Goal: Find specific page/section: Find specific page/section

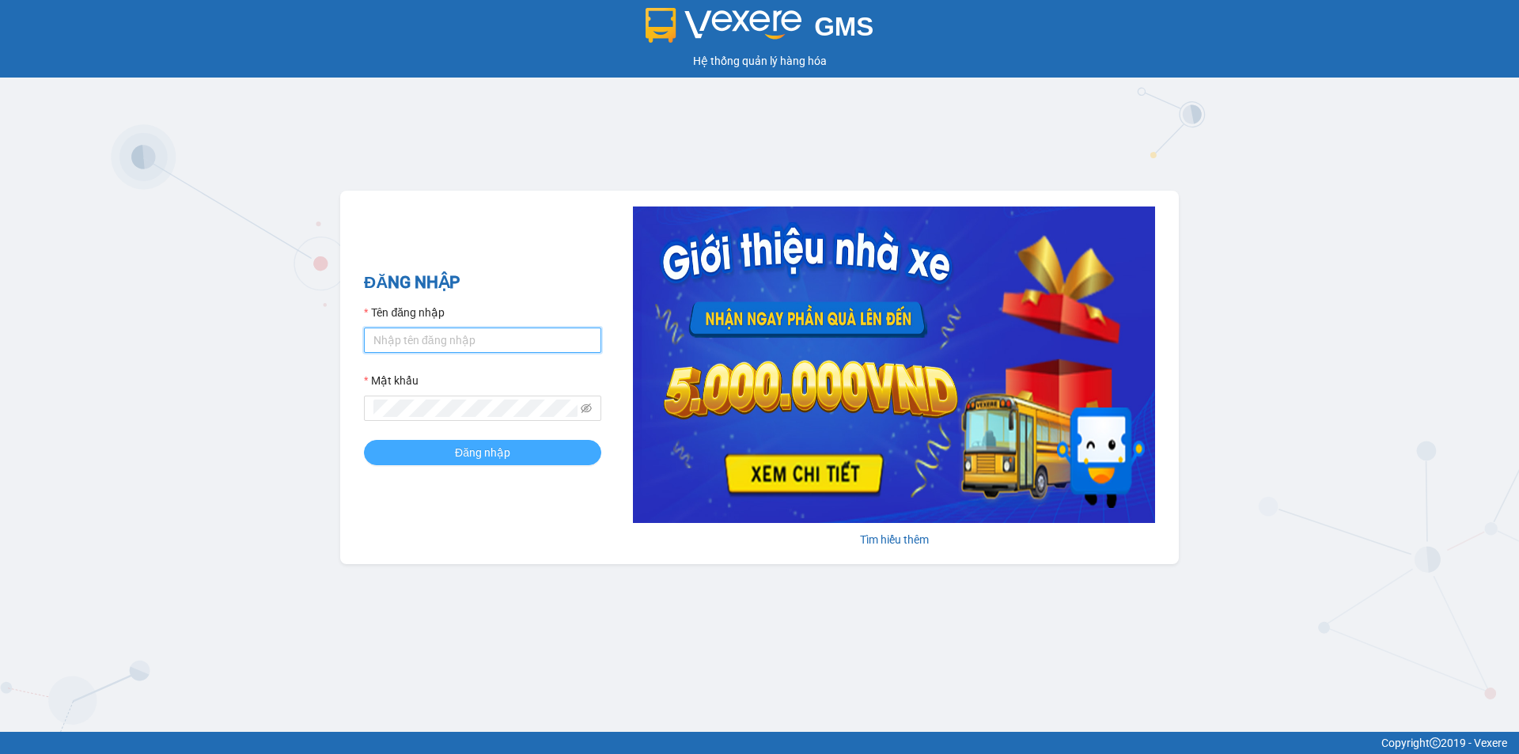
type input "tronghoang.apq"
click at [443, 442] on button "Đăng nhập" at bounding box center [482, 452] width 237 height 25
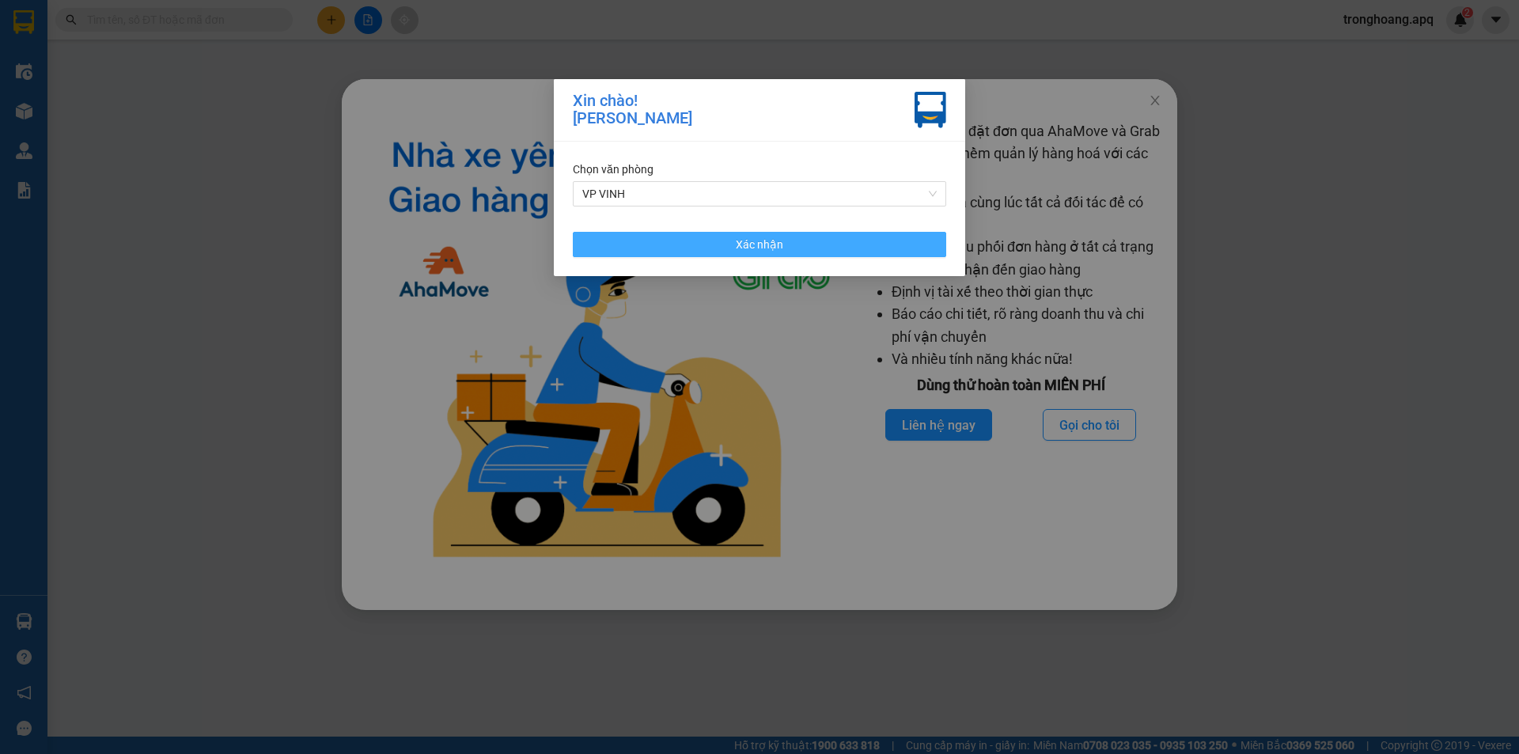
click at [741, 234] on div "Chọn văn phòng VP VINH Xác nhận" at bounding box center [759, 209] width 411 height 135
drag, startPoint x: 741, startPoint y: 243, endPoint x: 1099, endPoint y: 167, distance: 366.4
click at [741, 243] on span "Xác nhận" at bounding box center [759, 244] width 47 height 17
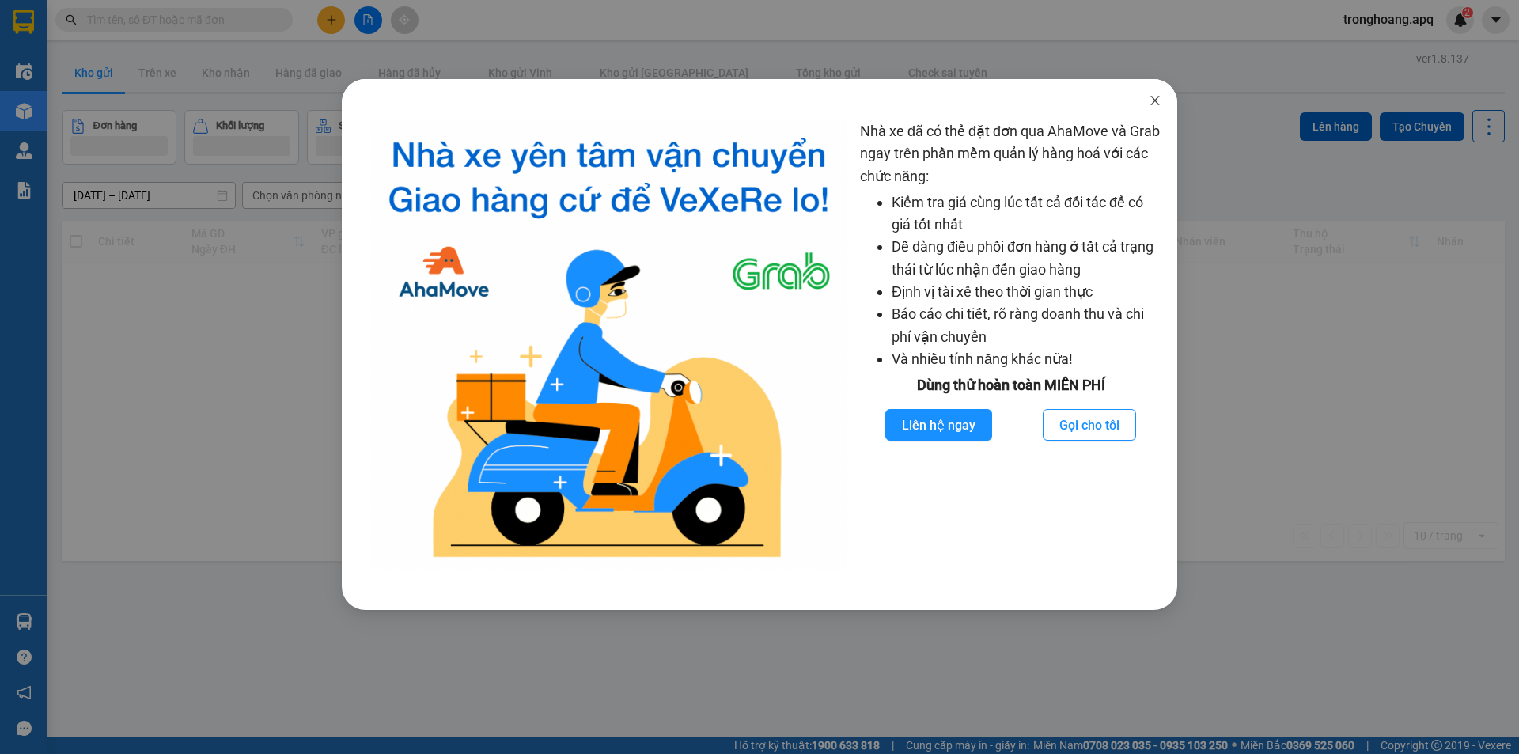
click at [1161, 102] on icon "close" at bounding box center [1155, 100] width 13 height 13
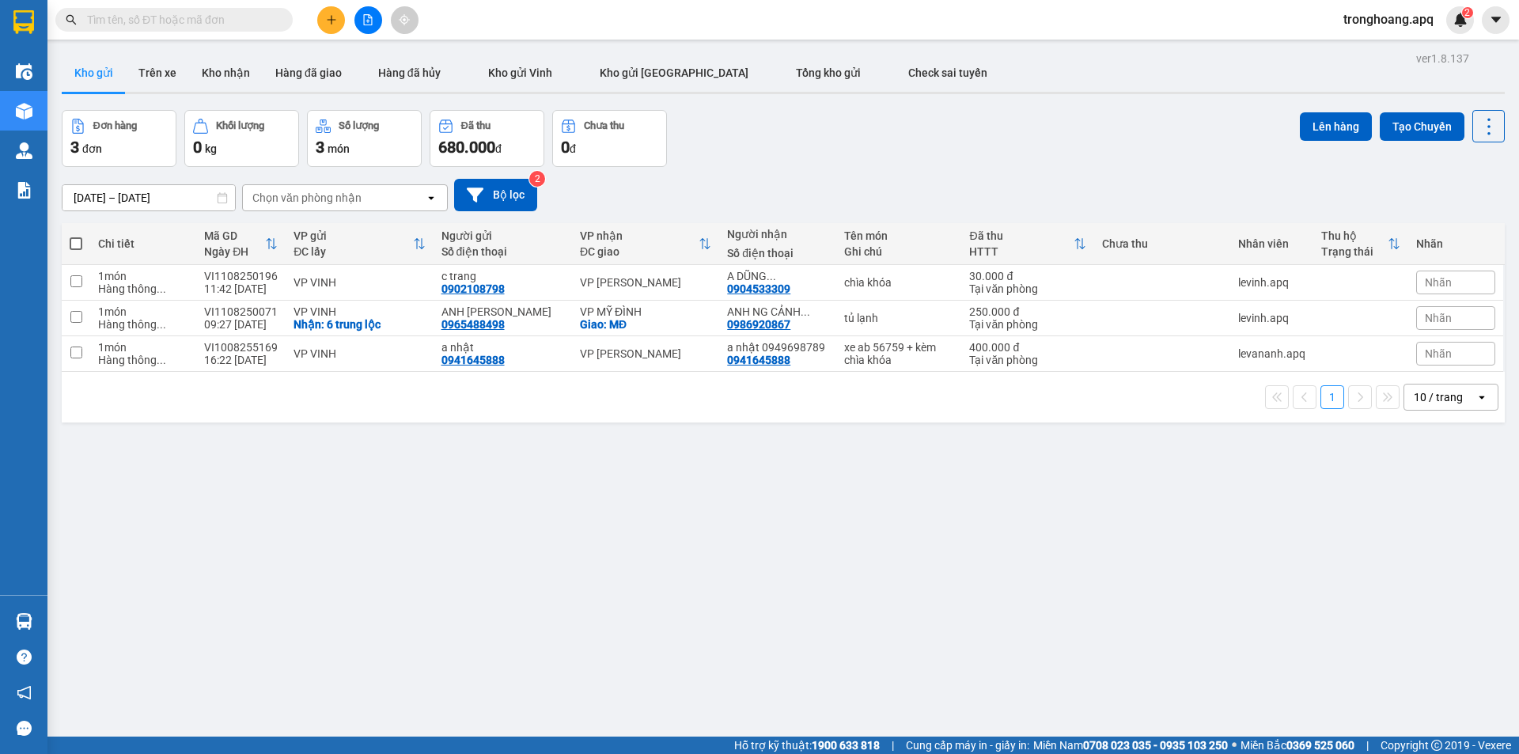
click at [874, 154] on div "Đơn hàng 3 đơn Khối lượng 0 kg Số lượng 3 món Đã thu 680.000 đ Chưa thu 0 đ Lên…" at bounding box center [783, 138] width 1443 height 57
click at [221, 72] on button "Kho nhận" at bounding box center [226, 73] width 74 height 38
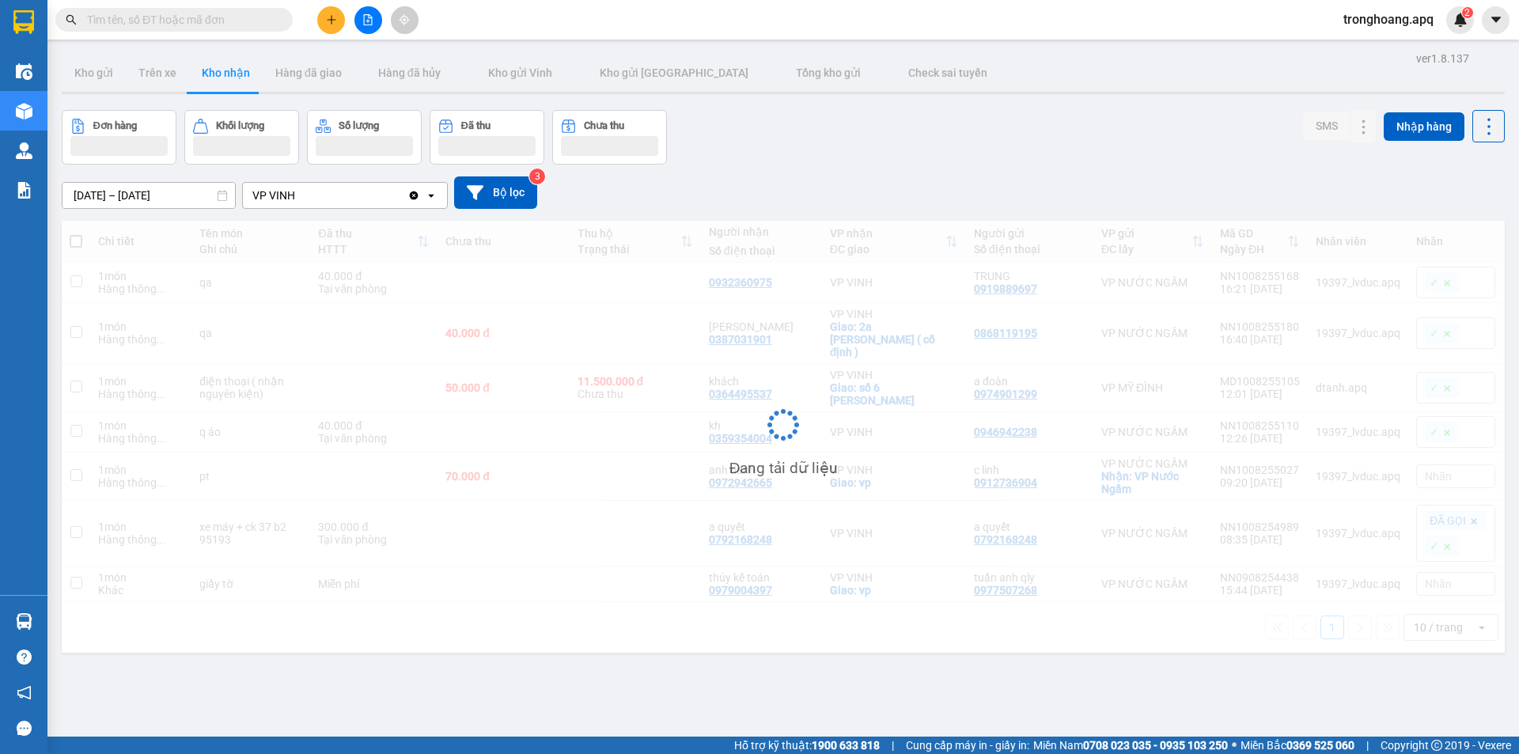
click at [885, 149] on div "Đơn hàng Khối lượng Số lượng Đã thu Chưa thu SMS Nhập hàng" at bounding box center [783, 137] width 1443 height 55
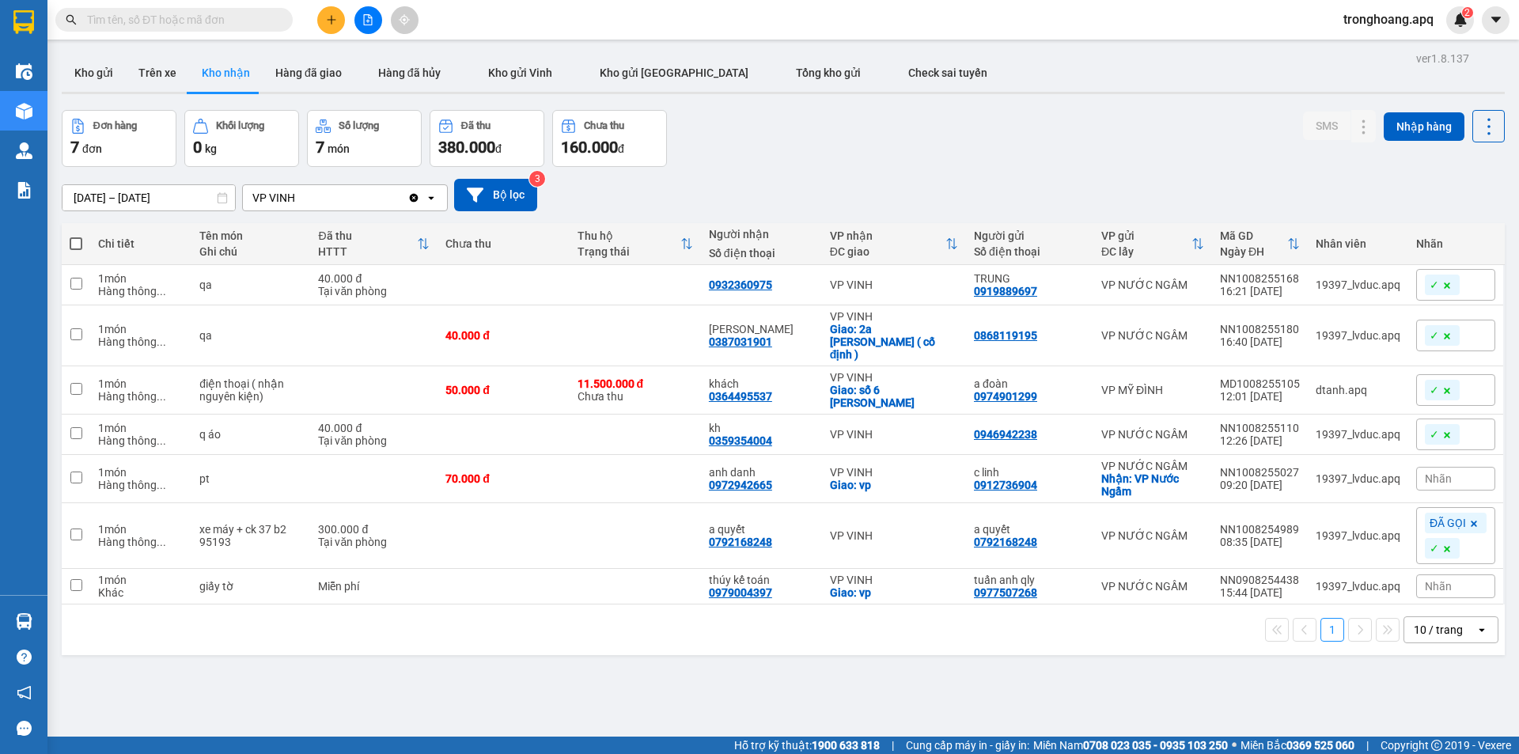
click at [880, 139] on div "Đơn hàng 7 đơn Khối lượng 0 kg Số lượng 7 món Đã thu 380.000 đ Chưa thu 160.000…" at bounding box center [783, 138] width 1443 height 57
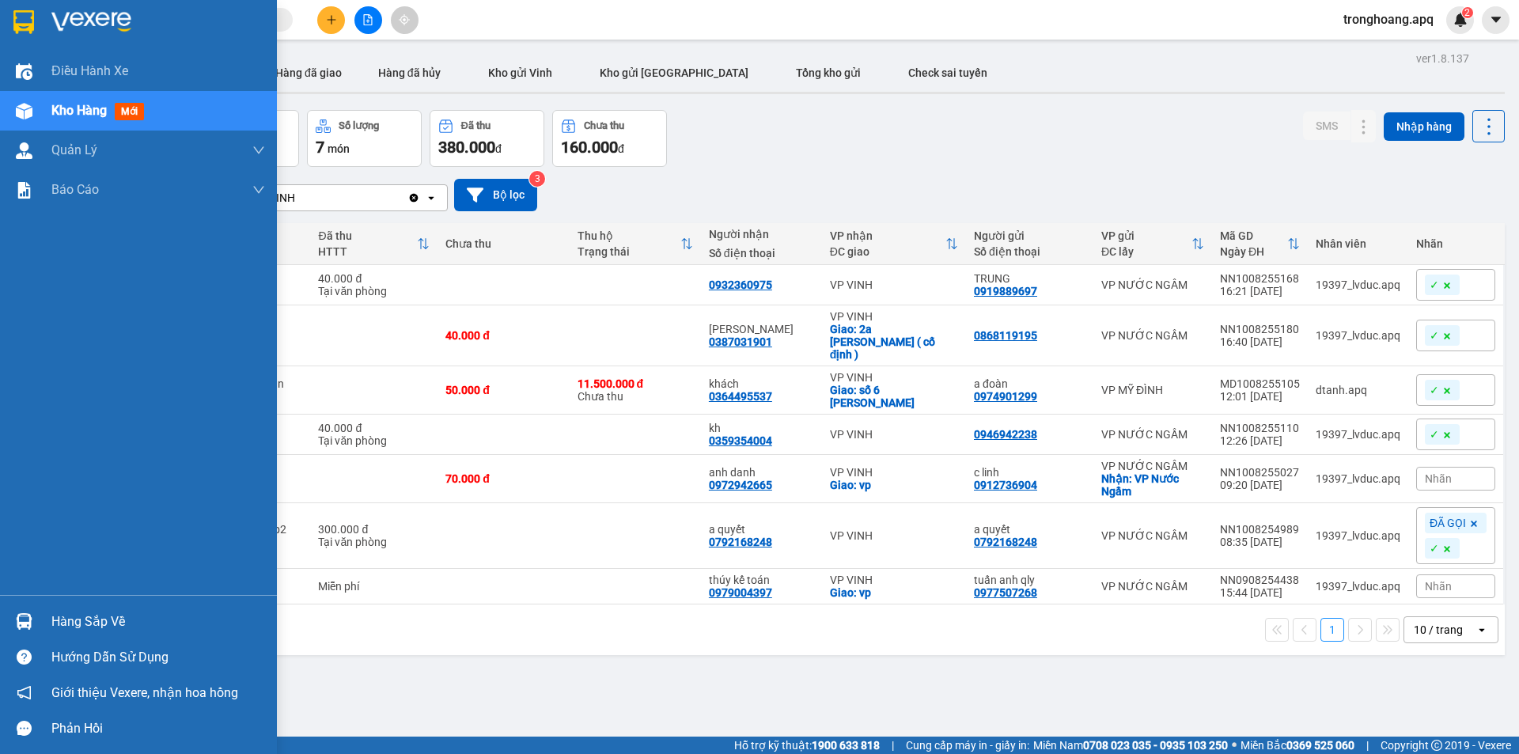
click at [25, 618] on img at bounding box center [24, 621] width 17 height 17
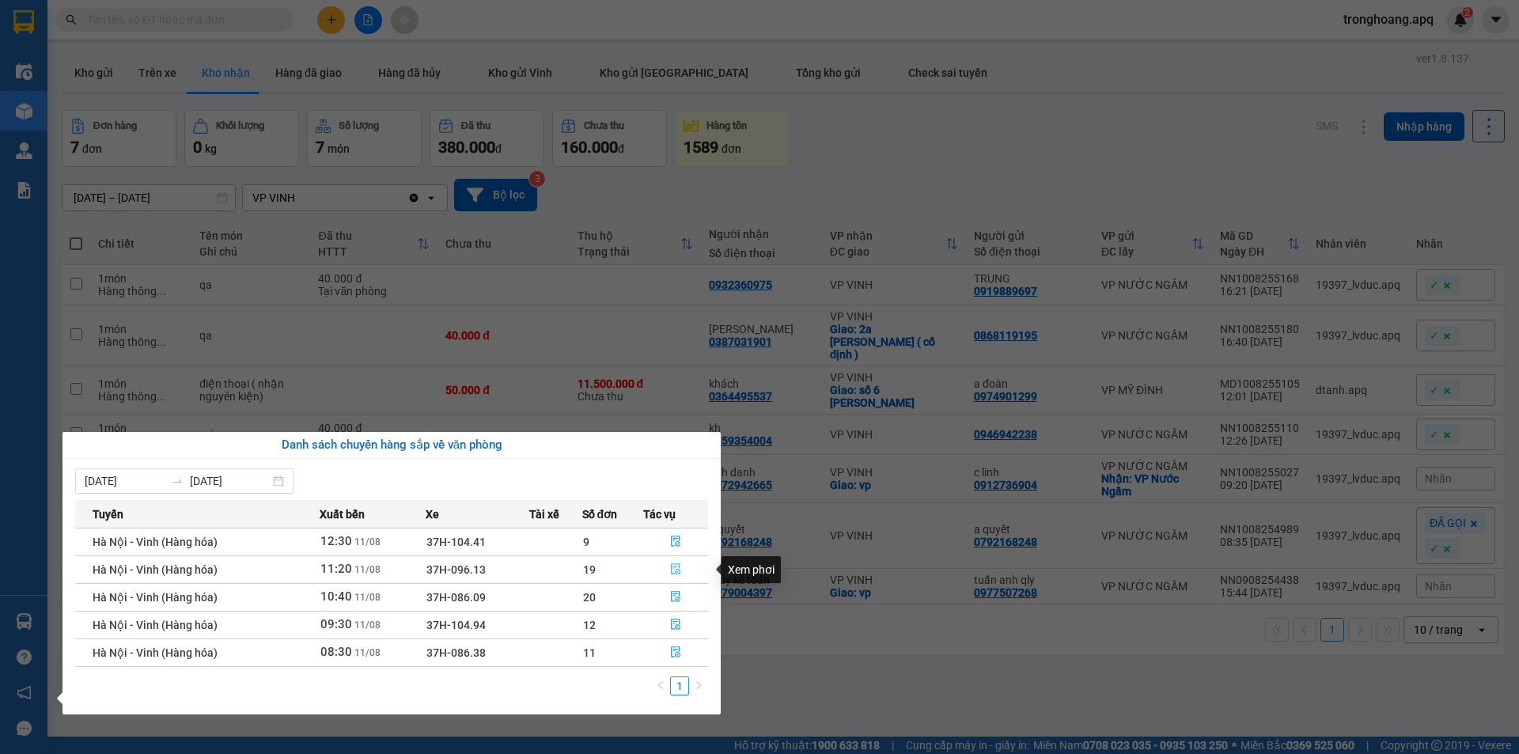
click at [677, 571] on icon "file-done" at bounding box center [675, 568] width 11 height 11
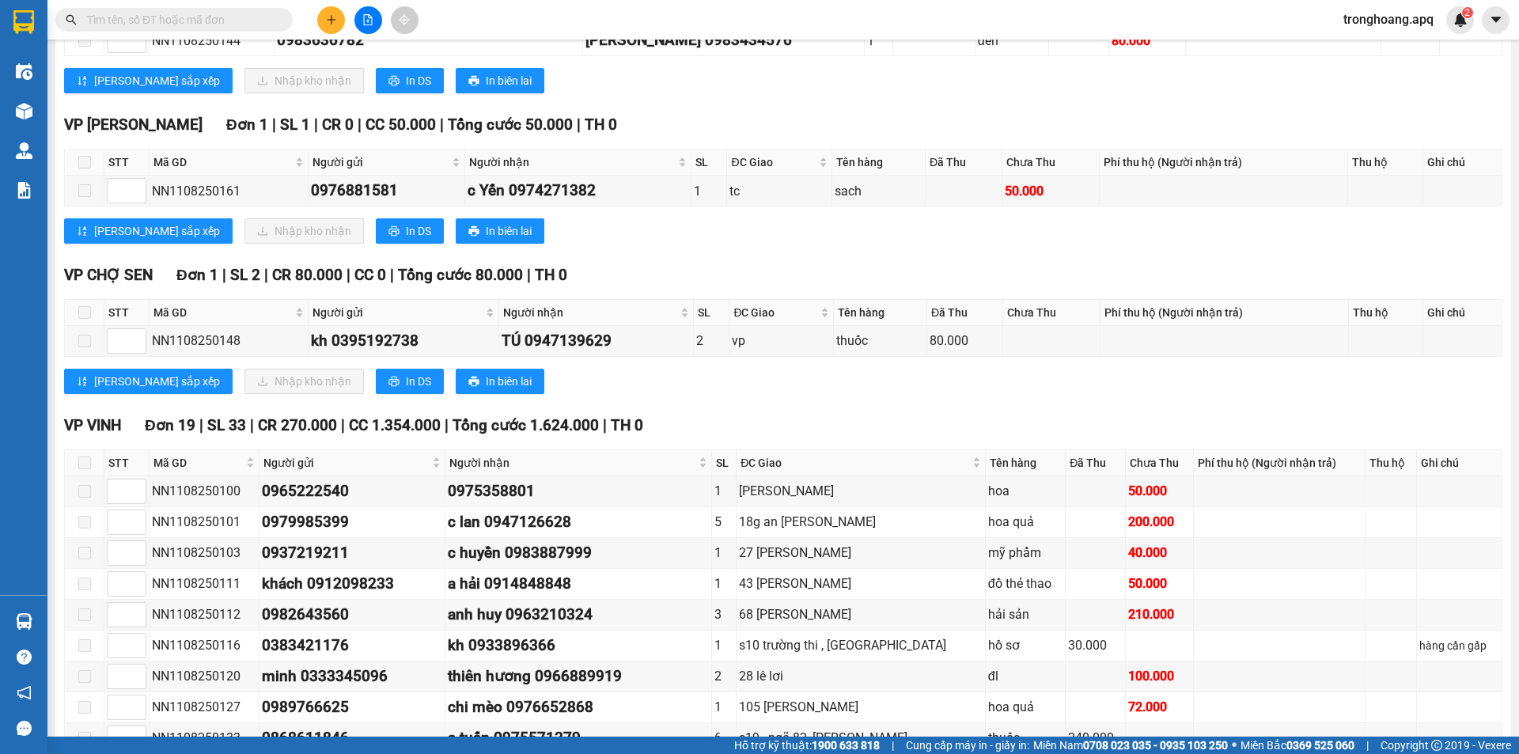
scroll to position [138, 0]
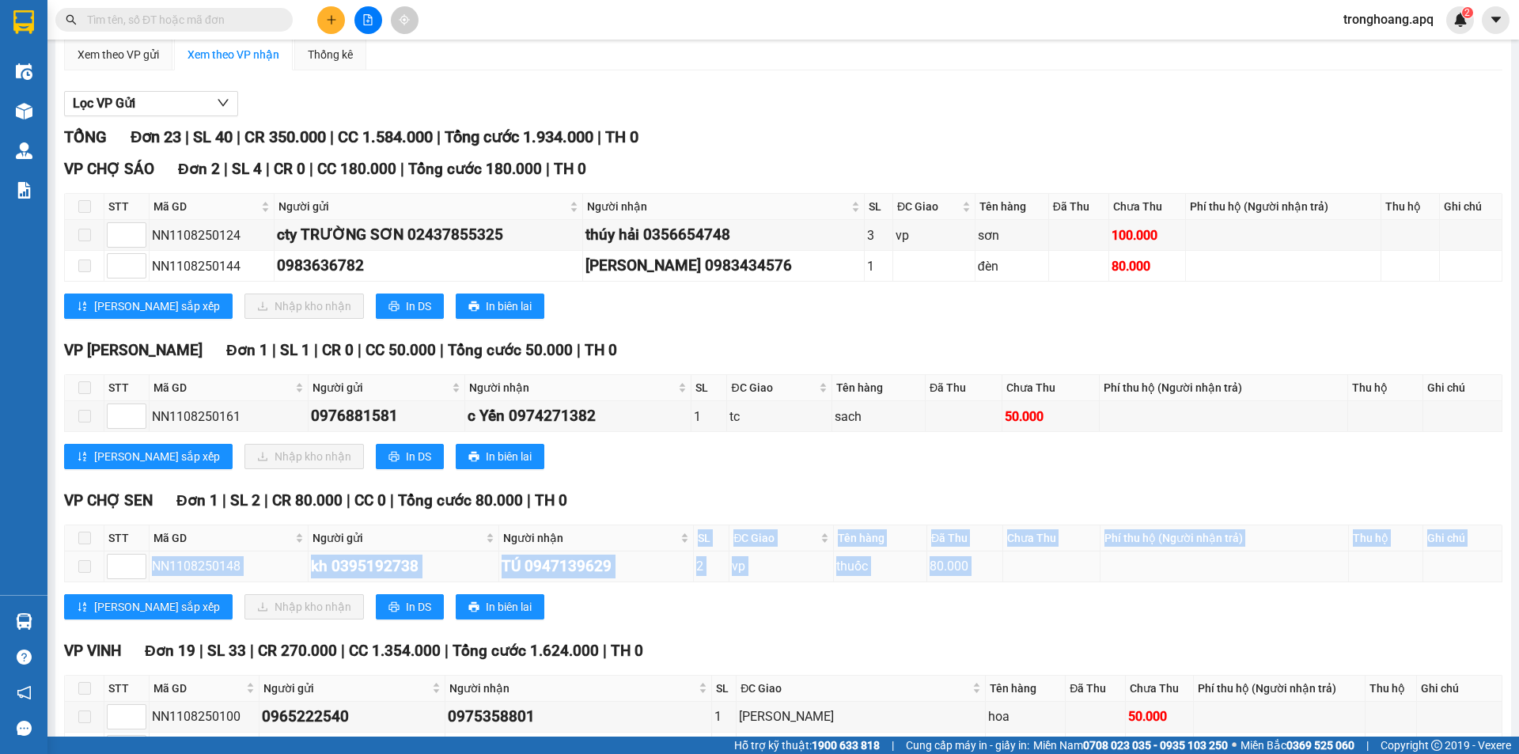
drag, startPoint x: 731, startPoint y: 563, endPoint x: 1078, endPoint y: 575, distance: 346.8
click at [1076, 588] on div "VP [GEOGRAPHIC_DATA] 1 | SL 2 | CR 80.000 | CC 0 | Tổng cước 80.000 | TH 0 STT …" at bounding box center [783, 560] width 1438 height 142
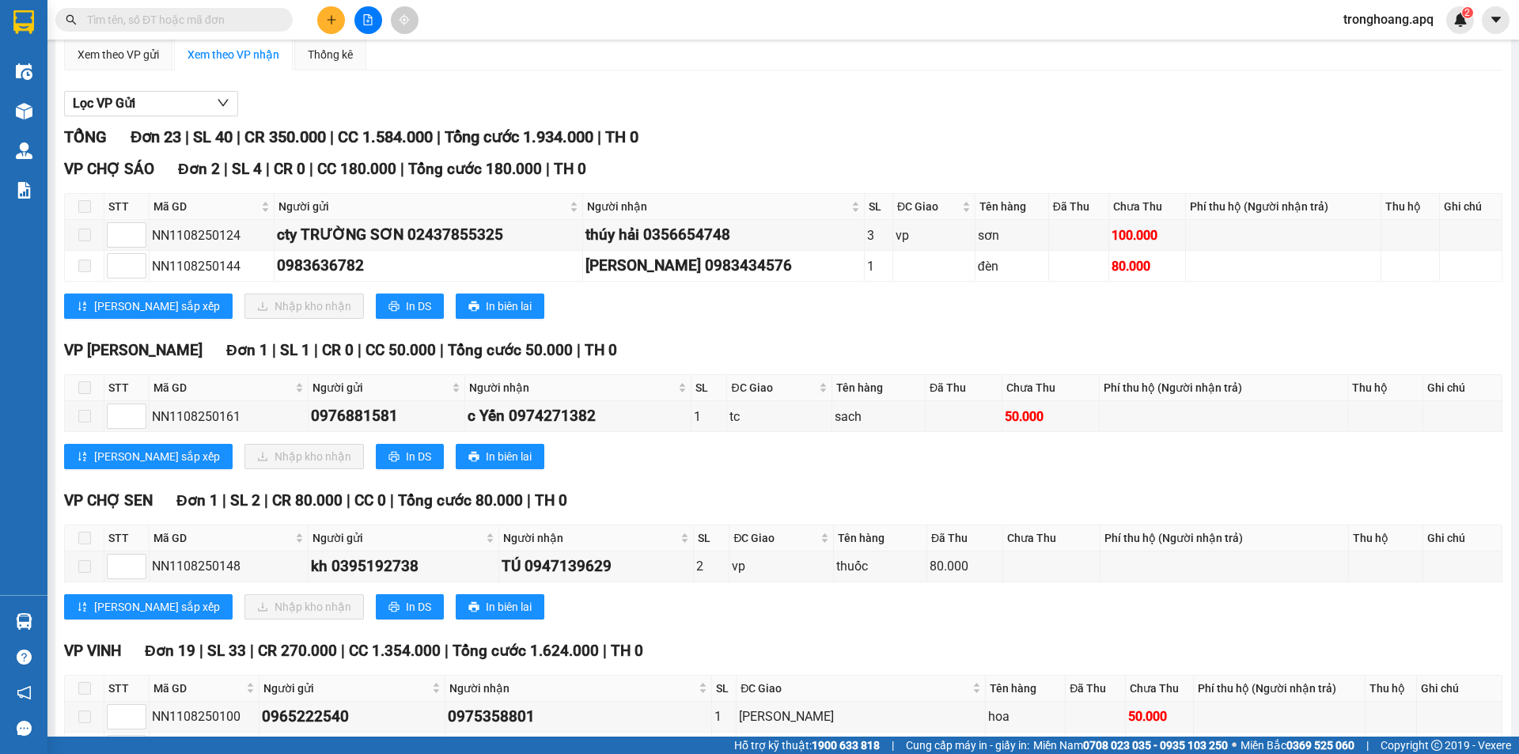
click at [908, 460] on div "[PERSON_NAME] sắp xếp Nhập kho nhận In DS In biên lai" at bounding box center [783, 456] width 1438 height 25
drag, startPoint x: 711, startPoint y: 421, endPoint x: 1157, endPoint y: 457, distance: 446.9
click at [1157, 457] on div "VP THANH CHƯƠNG Đơn 1 | SL 1 | CR 0 | CC 50.000 | Tổng cước 50.000 | TH 0 STT M…" at bounding box center [783, 410] width 1438 height 142
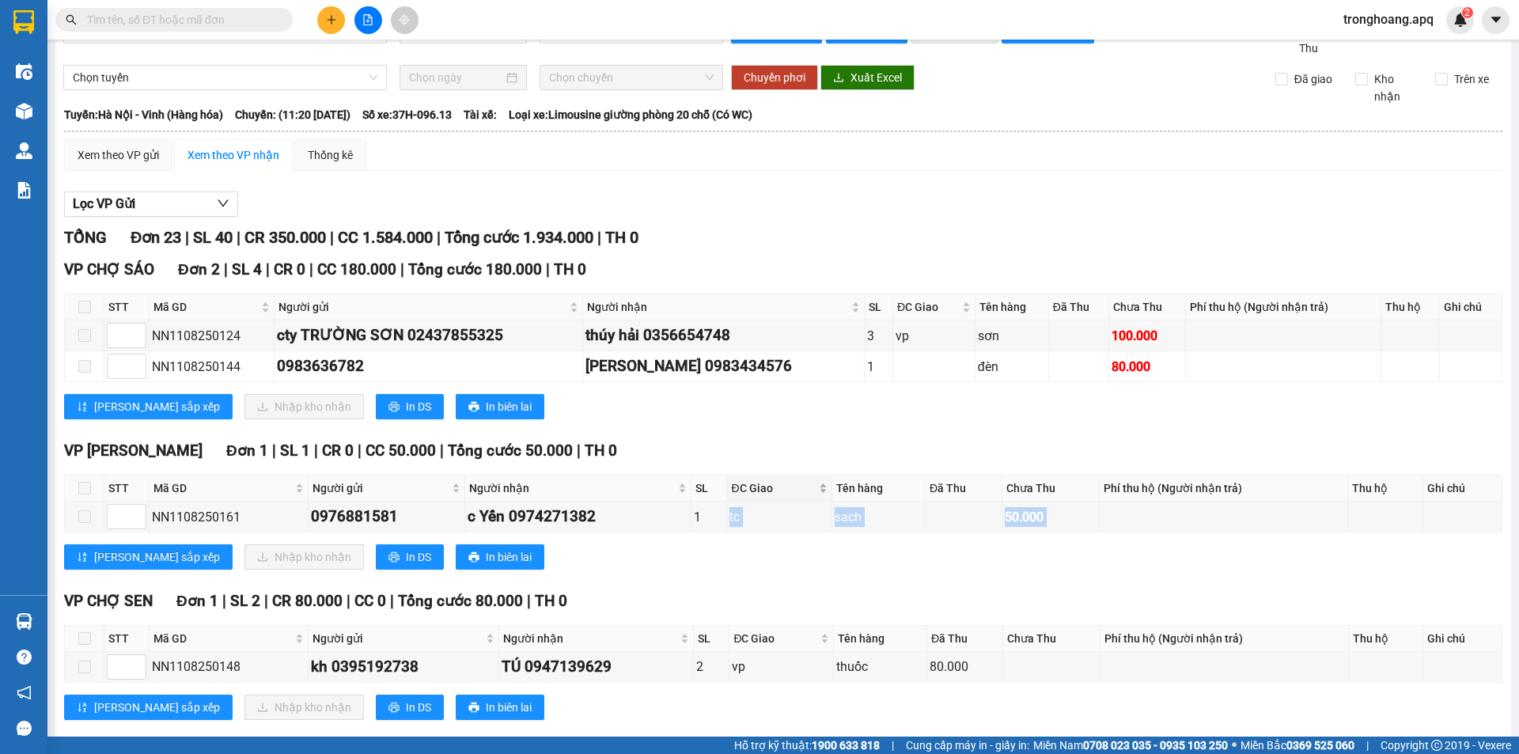
scroll to position [0, 0]
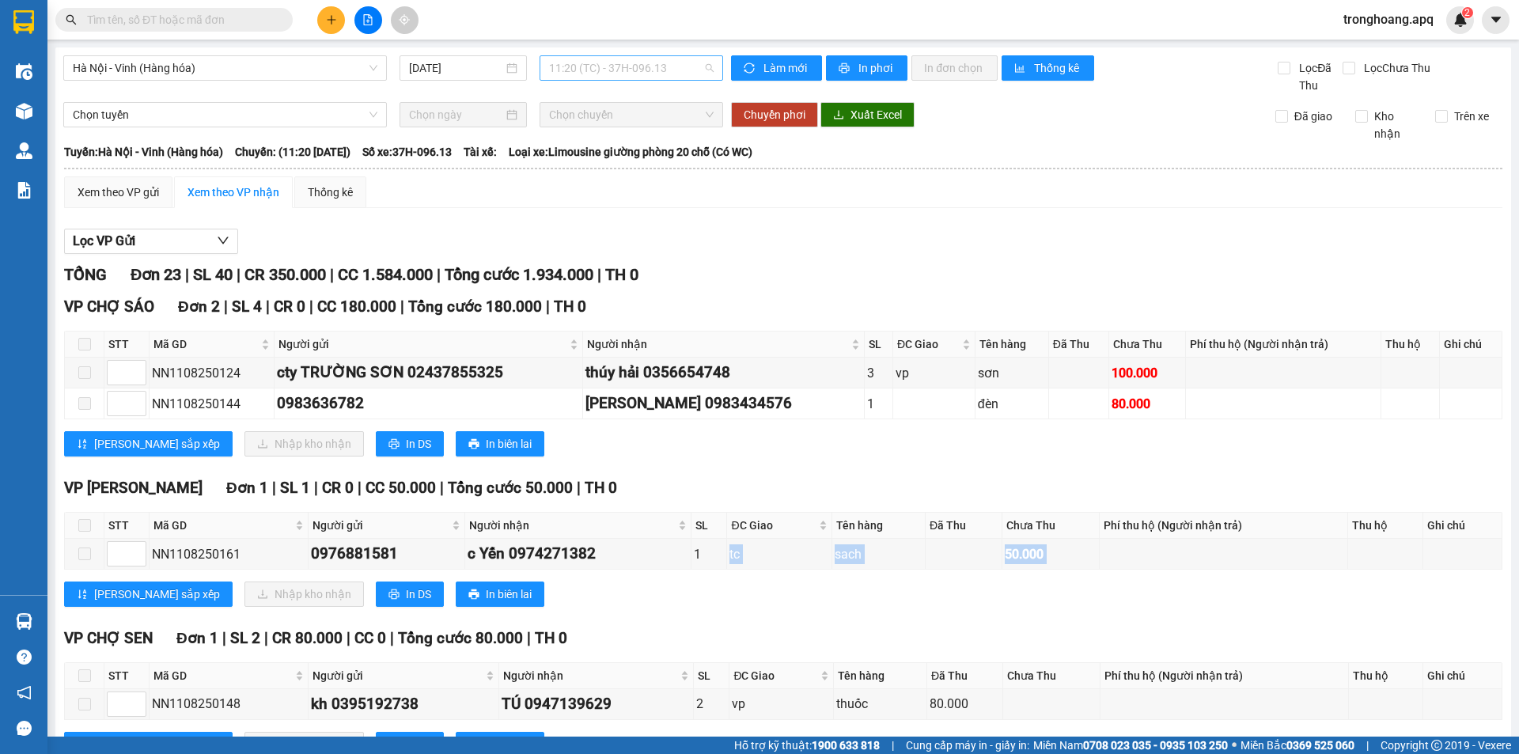
click at [614, 68] on span "11:20 (TC) - 37H-096.13" at bounding box center [631, 68] width 165 height 24
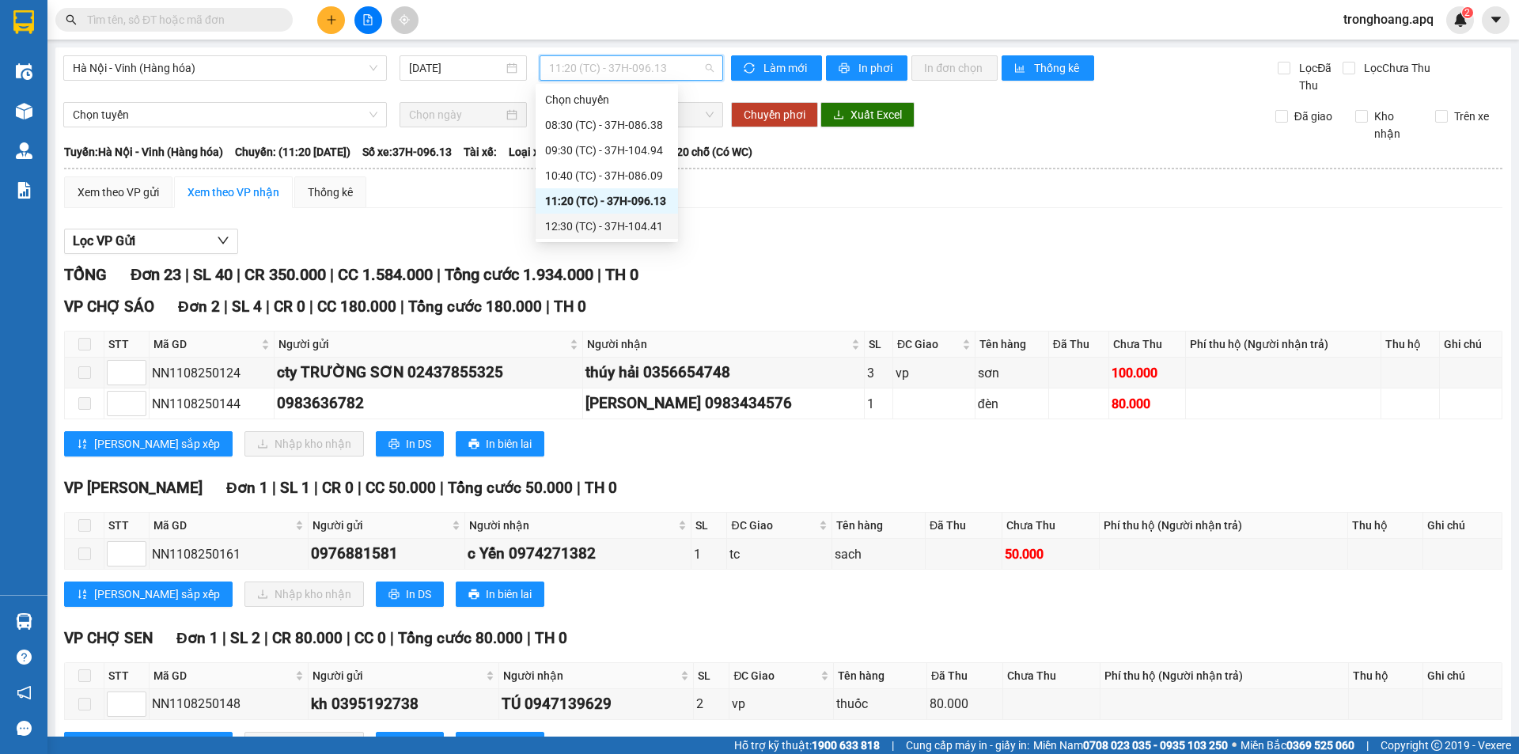
click at [619, 229] on div "12:30 (TC) - 37H-104.41" at bounding box center [606, 226] width 123 height 17
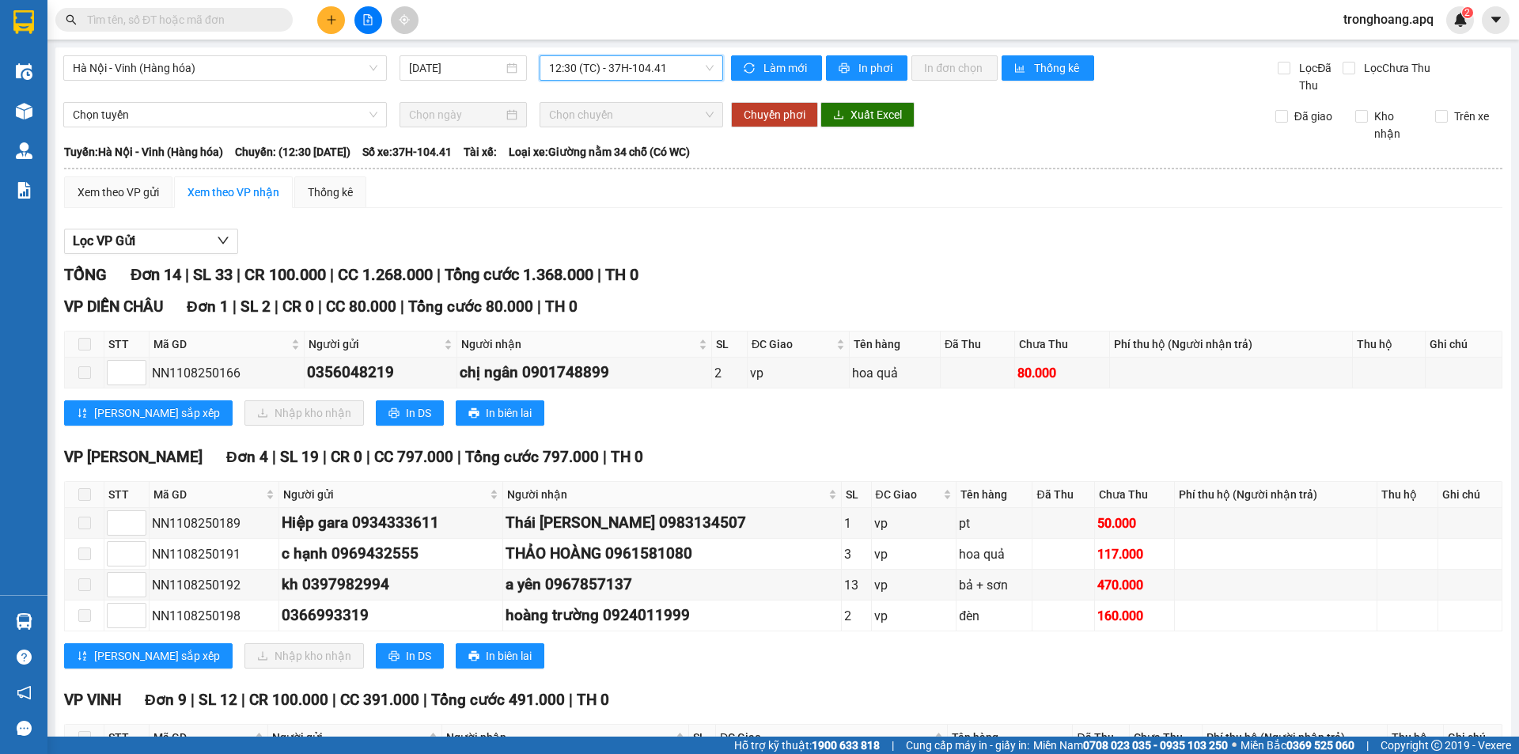
click at [583, 69] on span "12:30 (TC) - 37H-104.41" at bounding box center [631, 68] width 165 height 24
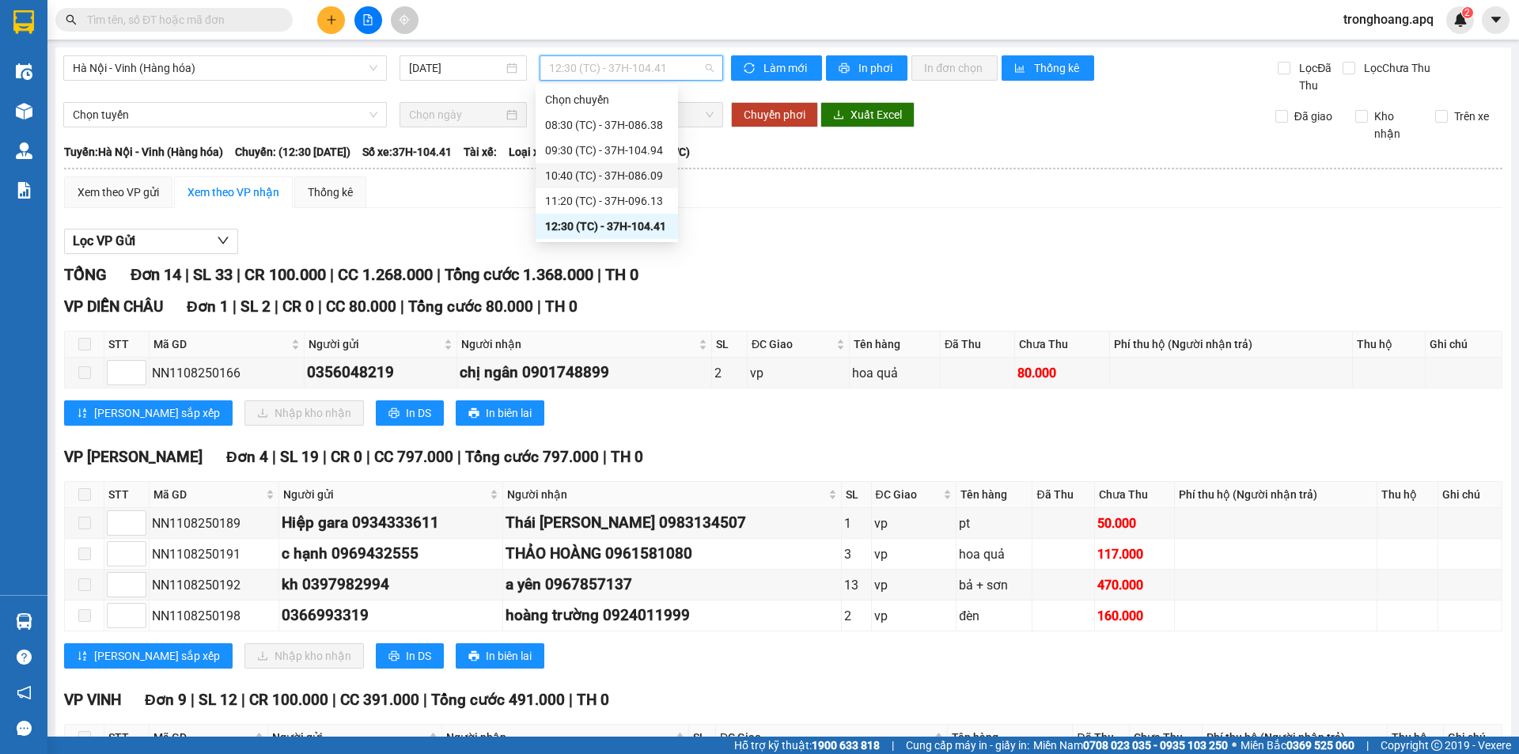
click at [616, 177] on div "10:40 (TC) - 37H-086.09" at bounding box center [606, 175] width 123 height 17
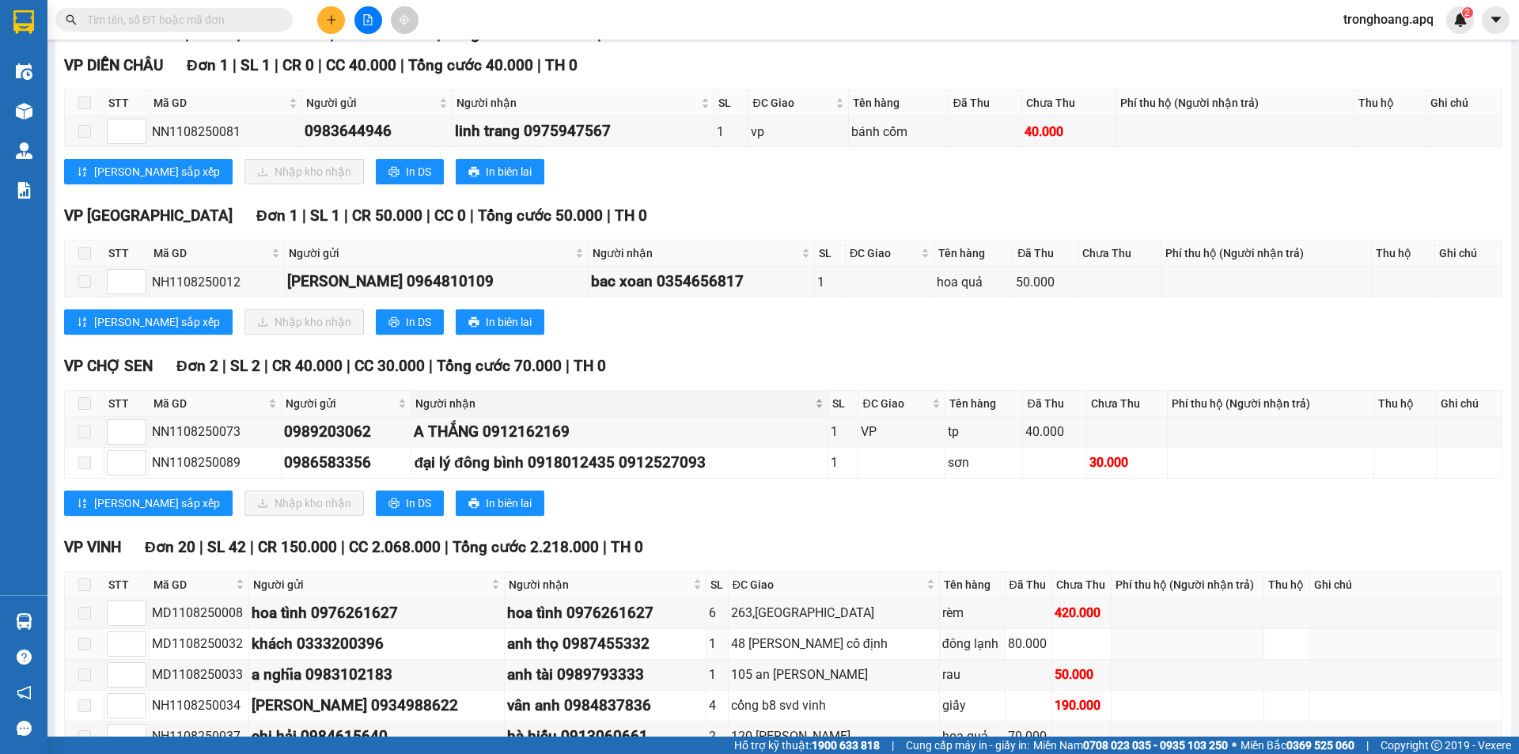
scroll to position [79, 0]
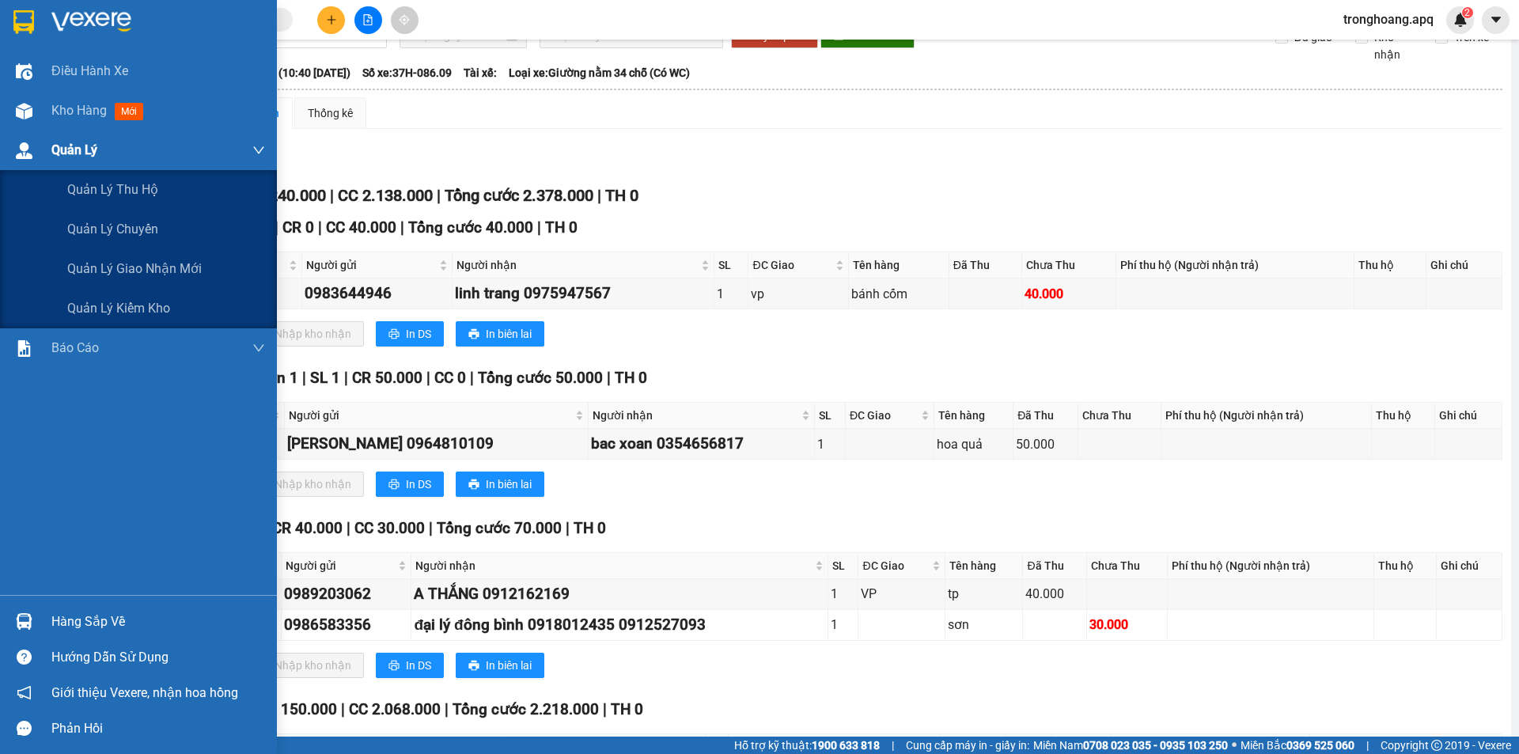
click at [30, 120] on div at bounding box center [24, 111] width 28 height 28
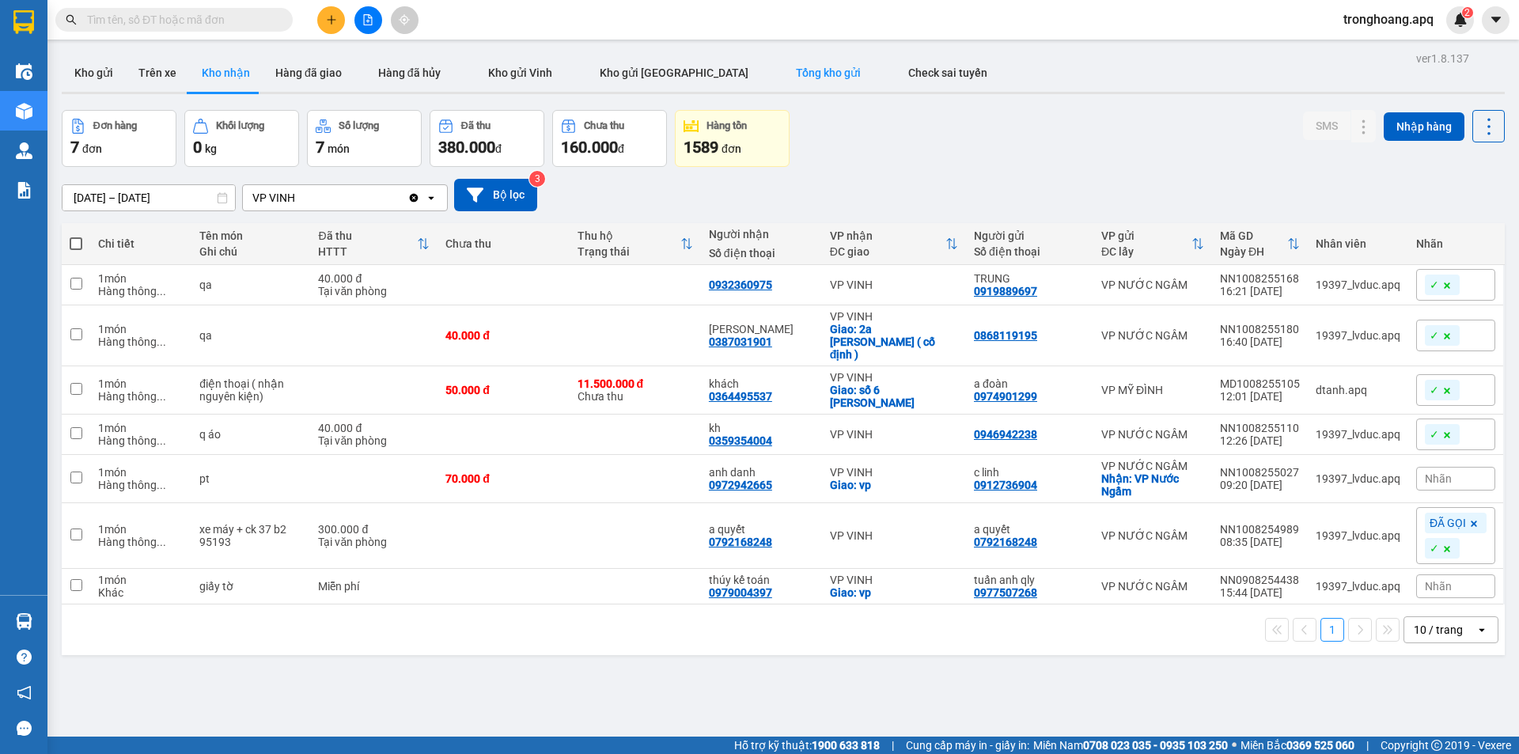
click at [772, 81] on button "Tổng kho gửi" at bounding box center [828, 73] width 112 height 38
type input "[DATE] – [DATE]"
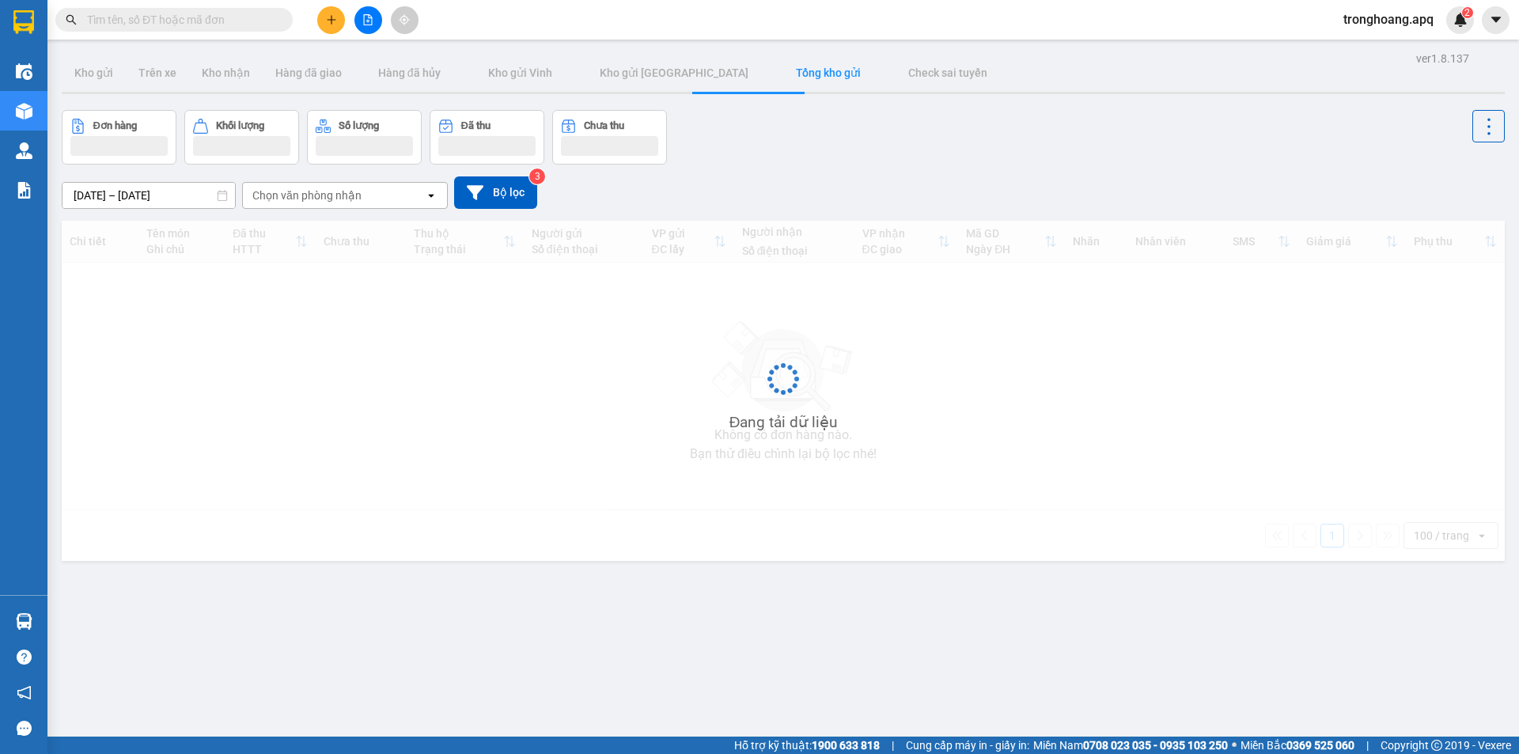
click at [1056, 160] on div "Đơn hàng Khối lượng Số lượng Đã thu Chưa thu" at bounding box center [783, 137] width 1443 height 55
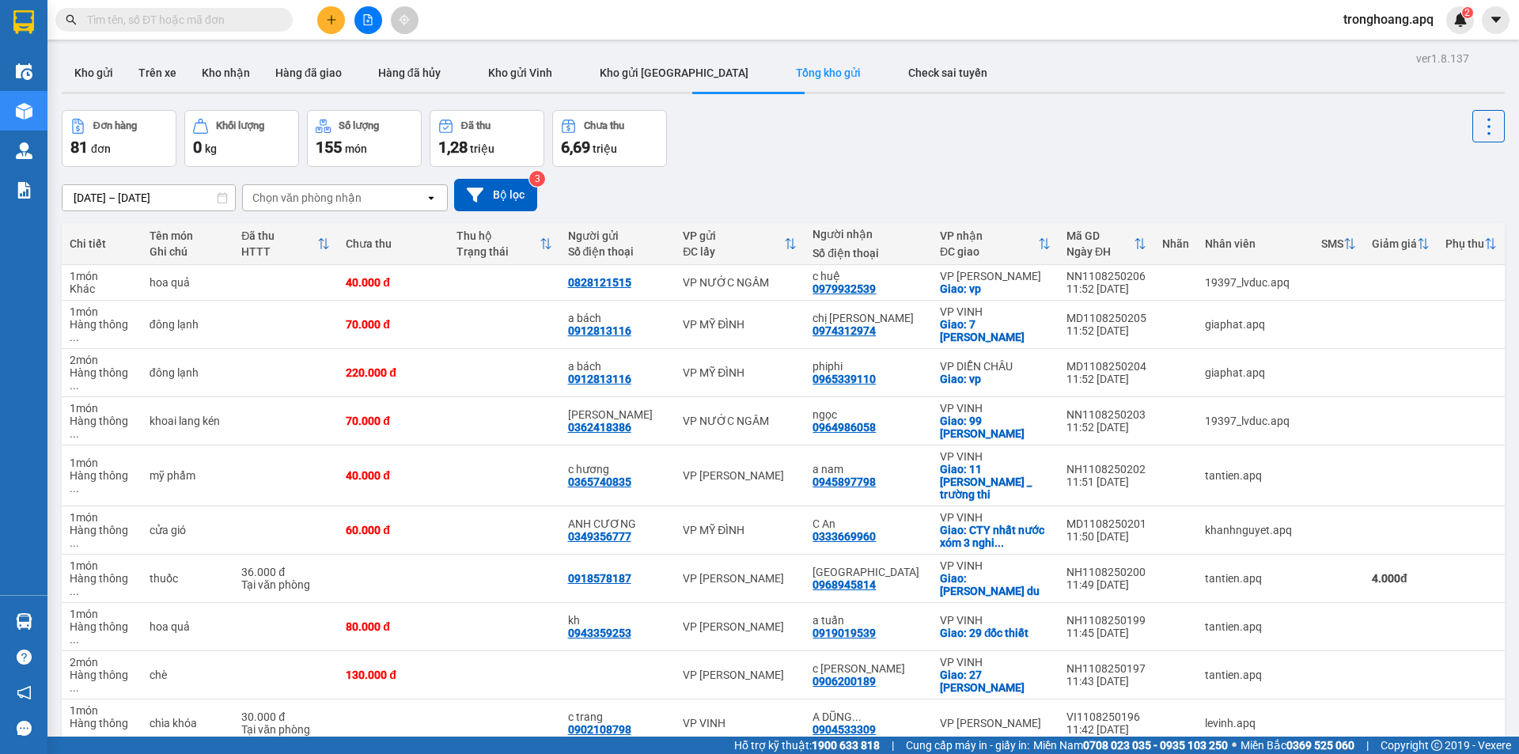
click at [826, 161] on div "Đơn hàng 81 đơn Khối lượng 0 kg Số lượng 155 món Đã thu 1,28 triệu Chưa thu 6,6…" at bounding box center [783, 138] width 1443 height 57
click at [493, 188] on button "Bộ lọc" at bounding box center [495, 195] width 83 height 32
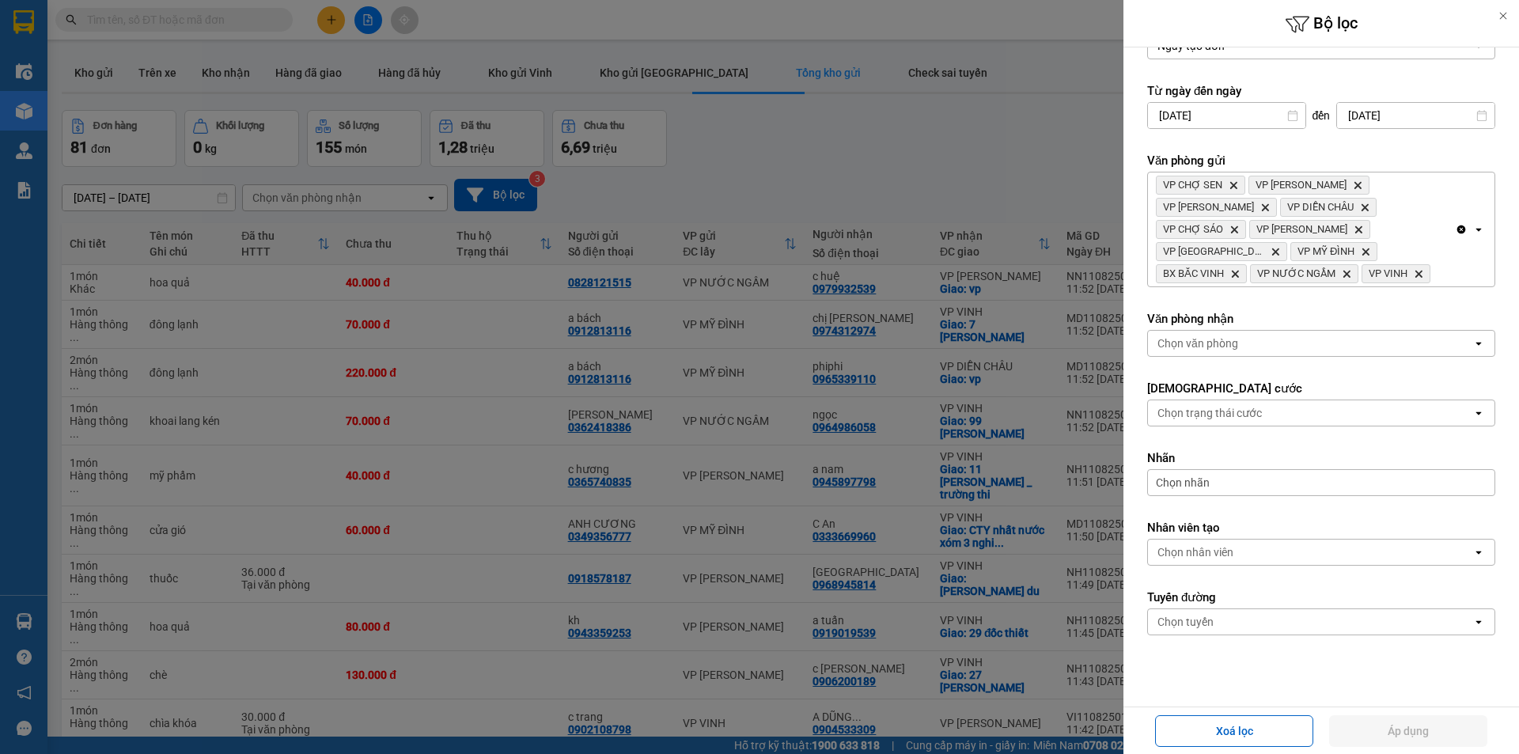
scroll to position [89, 0]
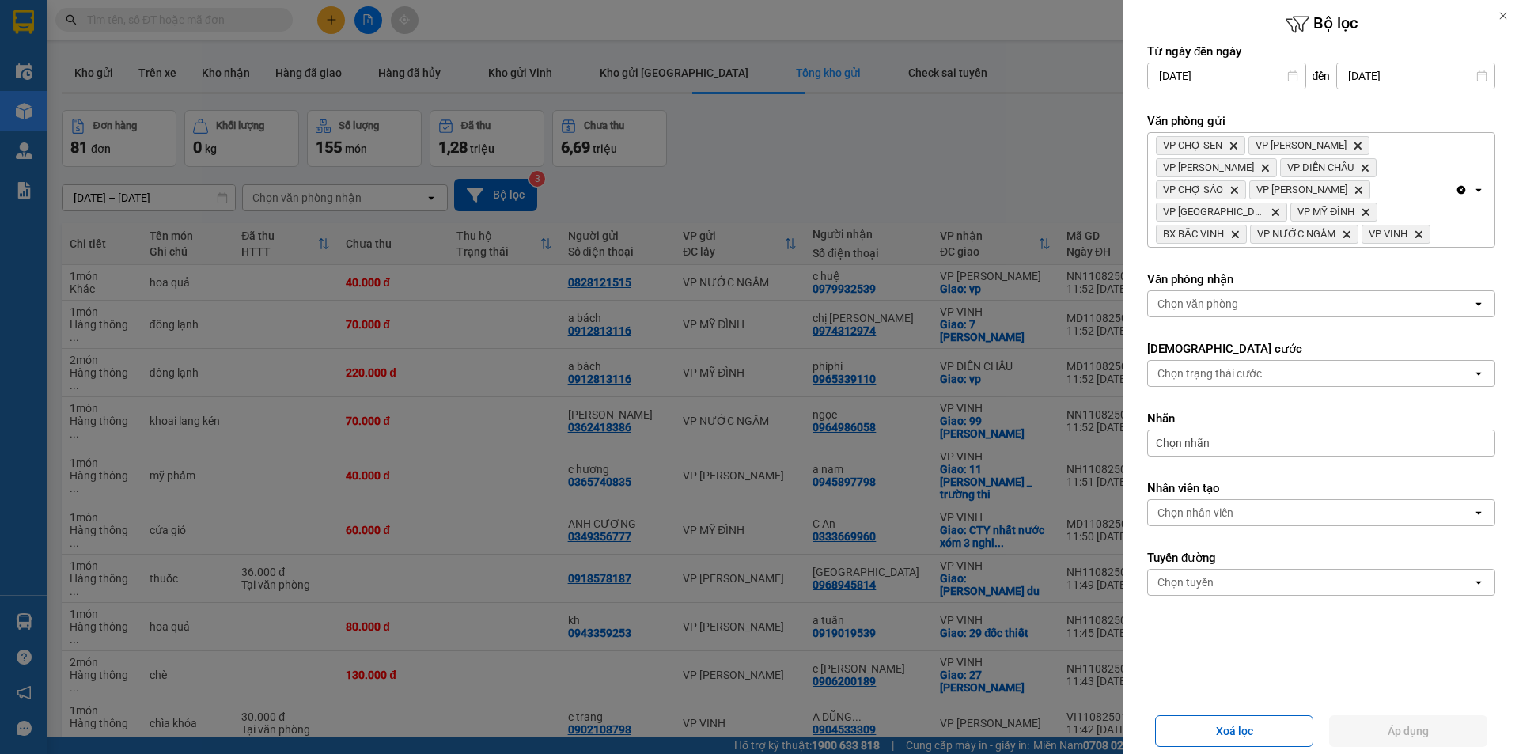
click at [1231, 319] on form "Lọc theo Ngày tạo đơn open Từ ngày đến [DATE] Press the down arrow key to inter…" at bounding box center [1321, 332] width 348 height 717
click at [1241, 306] on div "Chọn văn phòng" at bounding box center [1310, 303] width 324 height 25
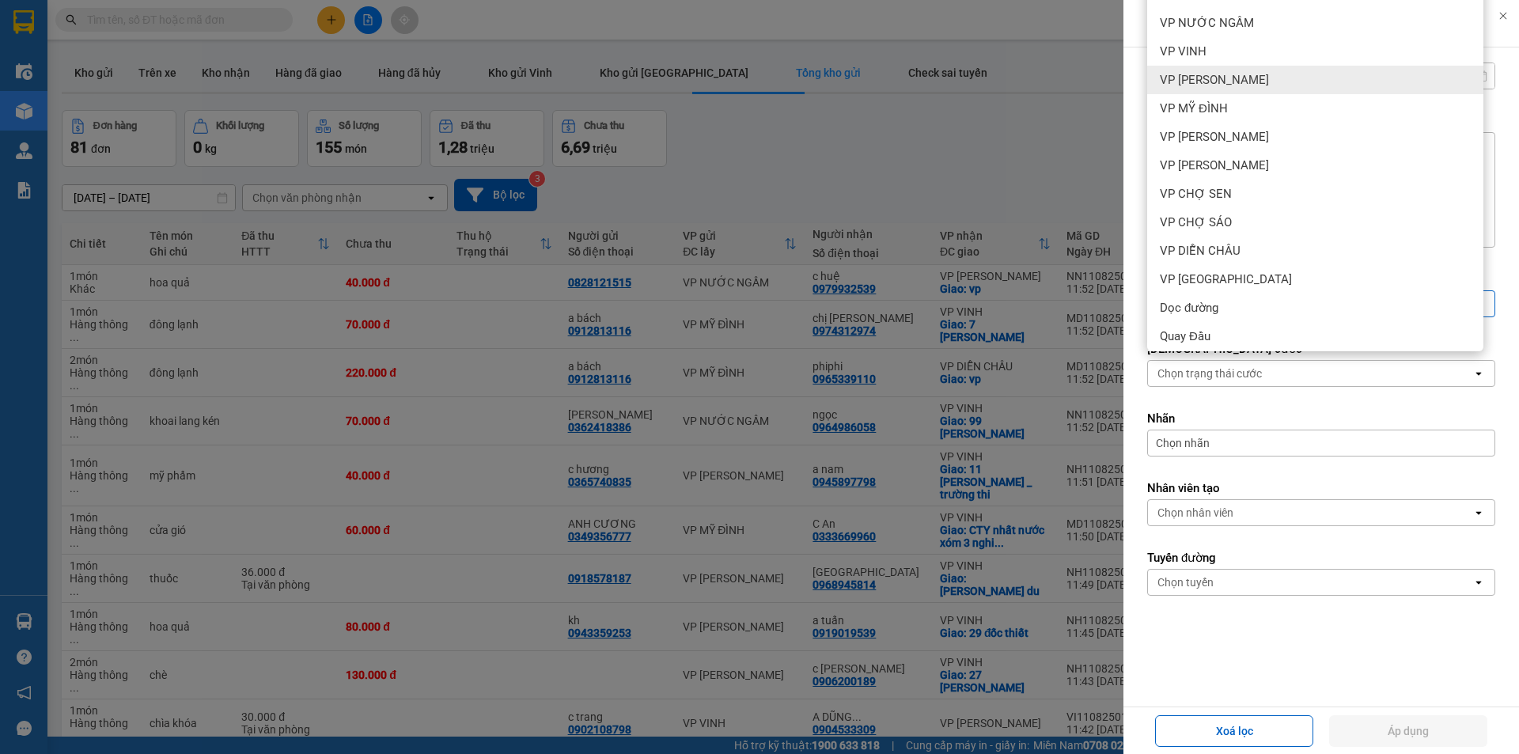
click at [1211, 50] on div "VP VINH" at bounding box center [1315, 51] width 336 height 28
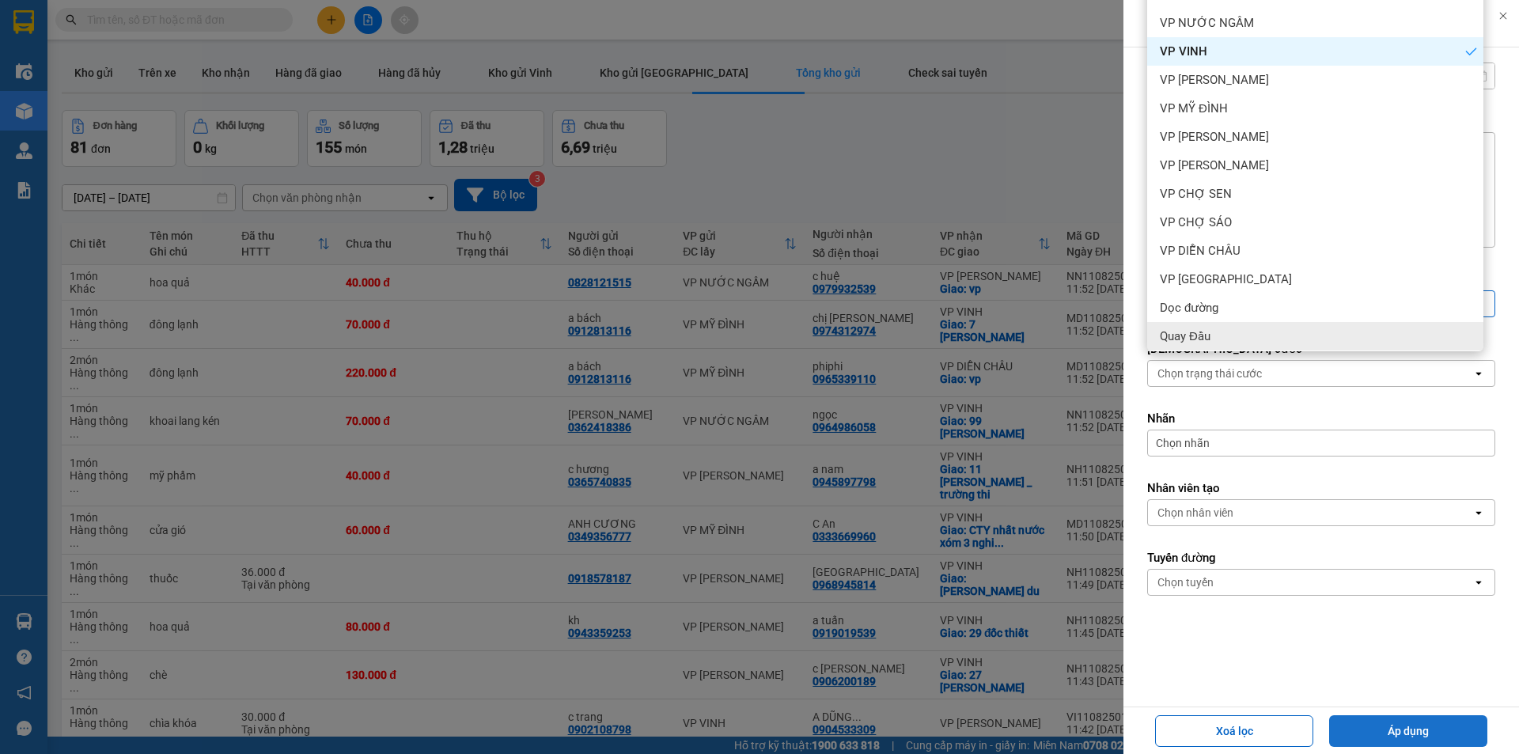
click at [1415, 726] on button "Áp dụng" at bounding box center [1408, 731] width 158 height 32
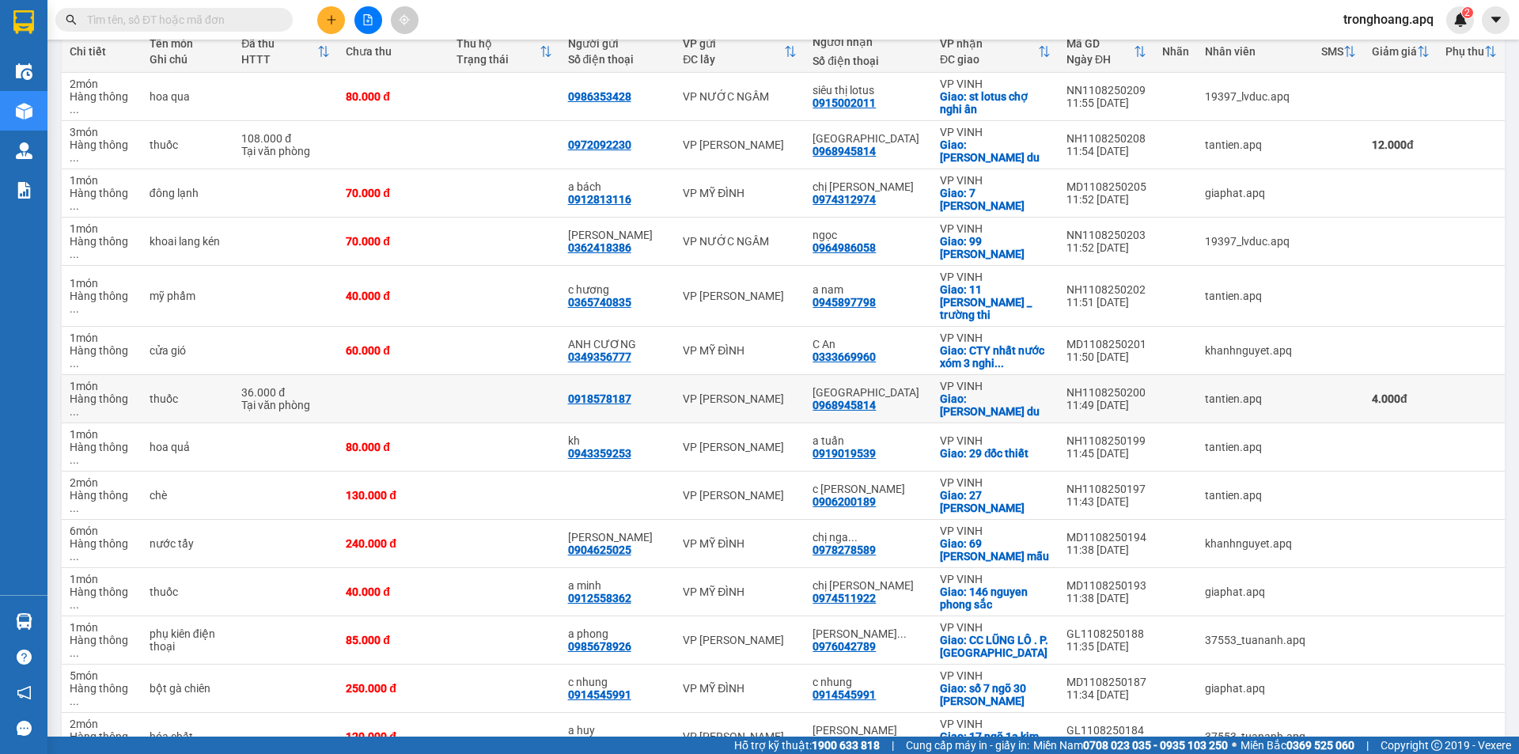
scroll to position [0, 0]
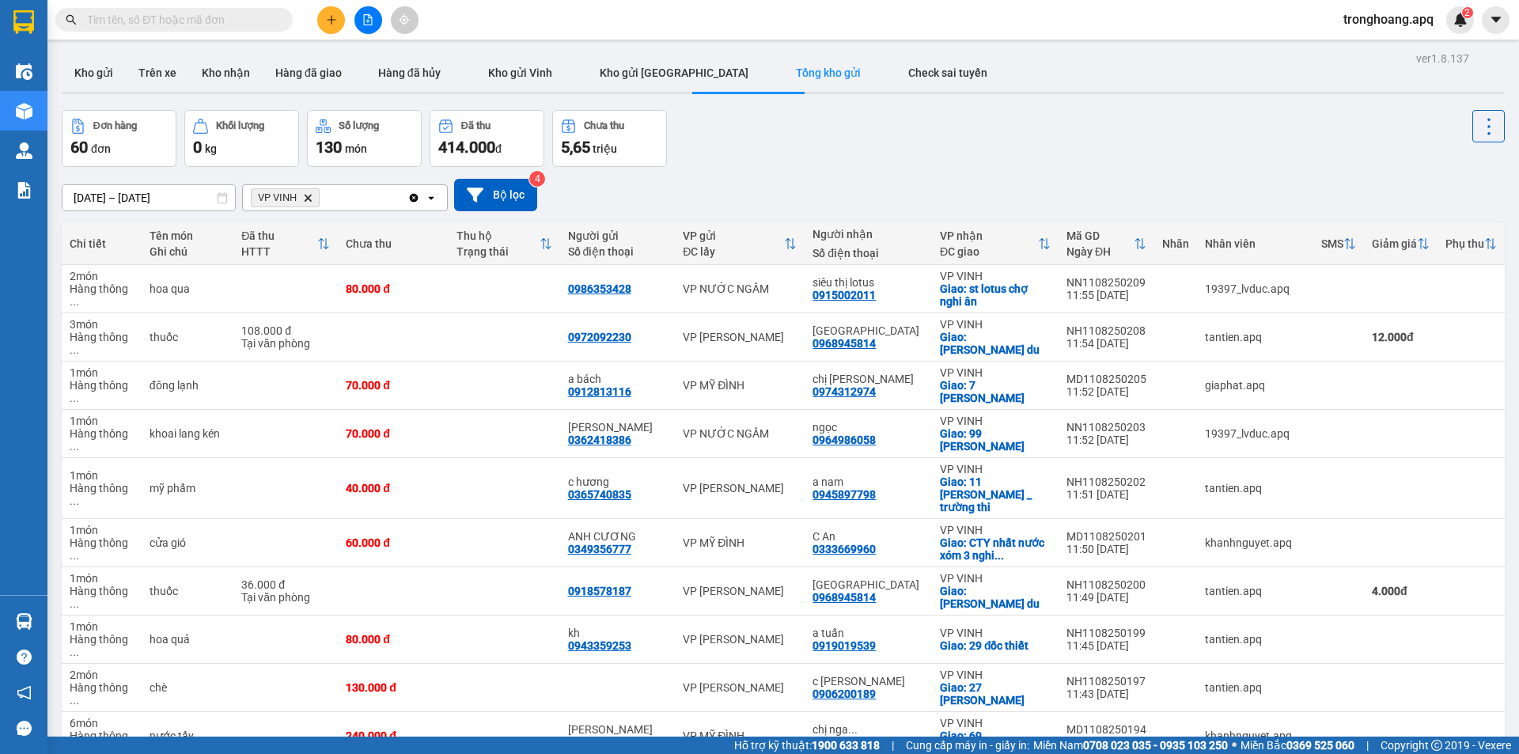
click at [39, 627] on div "Hàng sắp về" at bounding box center [23, 622] width 47 height 36
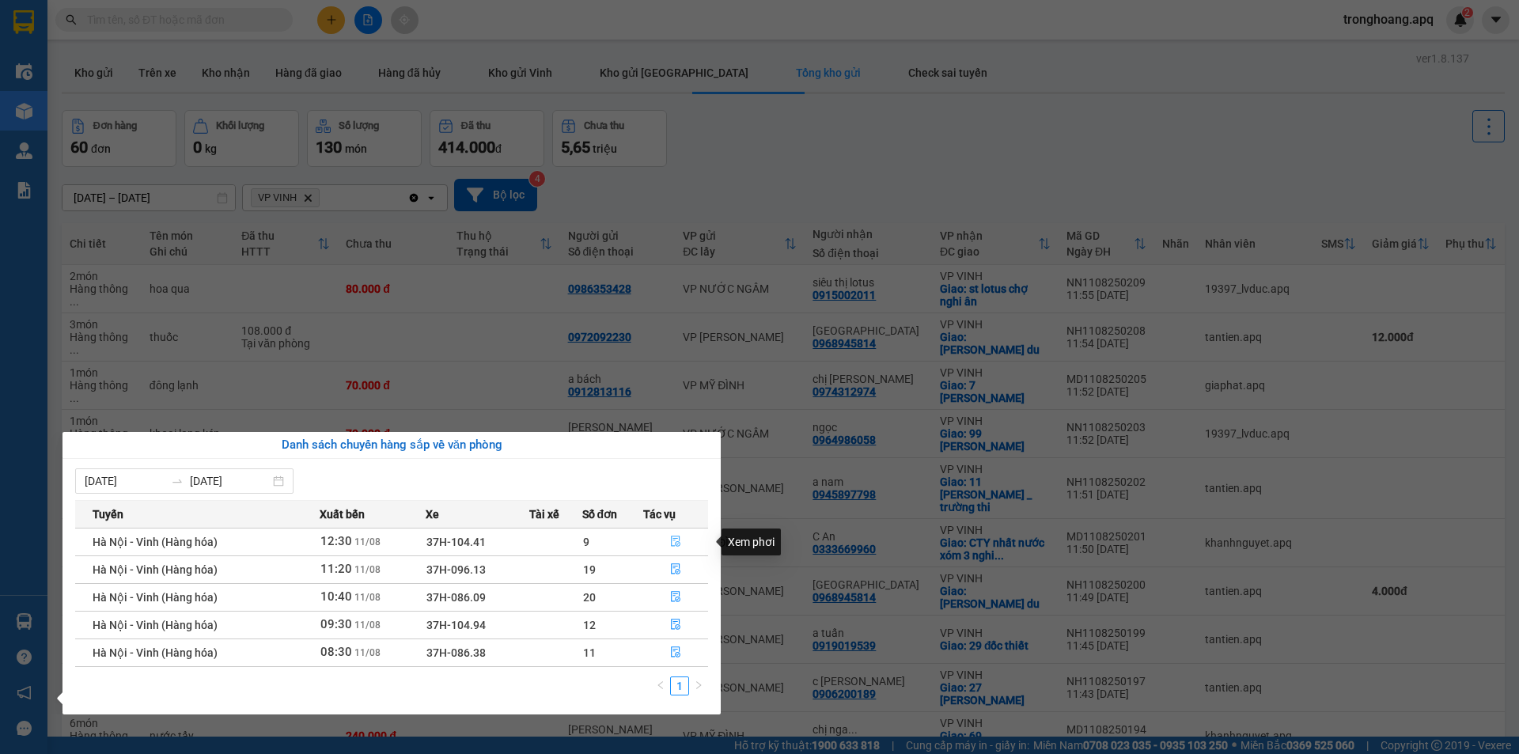
click at [673, 543] on icon "file-done" at bounding box center [675, 541] width 11 height 11
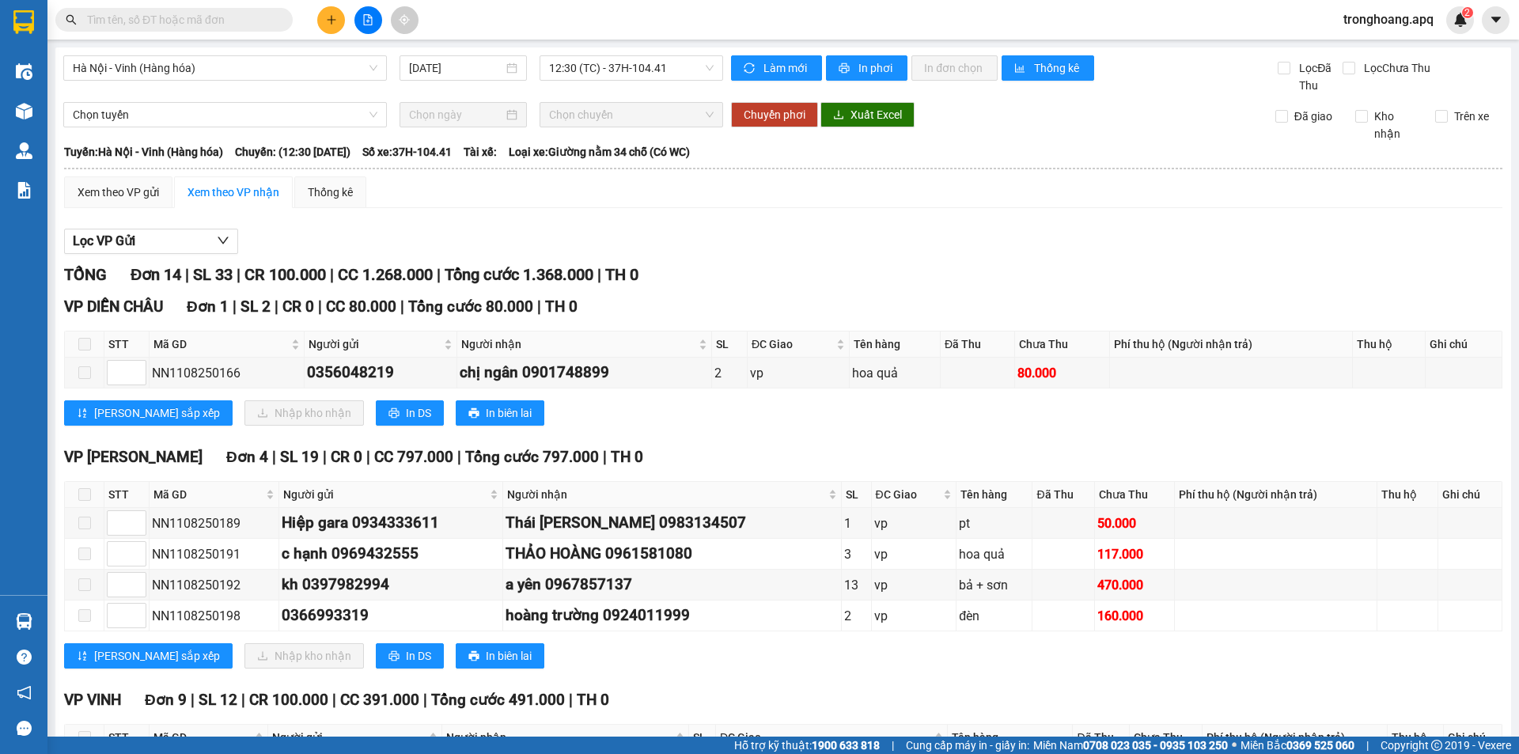
drag, startPoint x: 762, startPoint y: 440, endPoint x: 762, endPoint y: 451, distance: 11.1
click at [762, 451] on div "TỔNG Đơn 14 | SL 33 | CR 100.000 | CC 1.268.000 | Tổng cước 1.368.000 | TH 0 VP…" at bounding box center [783, 674] width 1438 height 823
